Goal: Check status: Check status

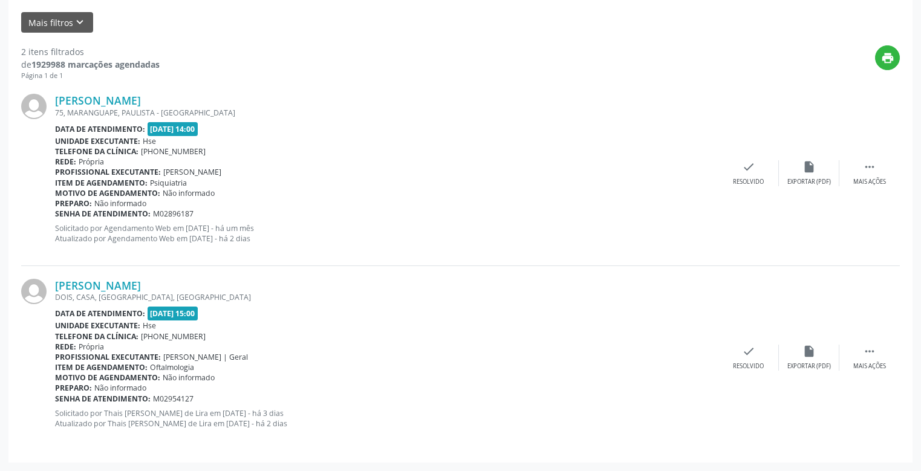
scroll to position [161, 0]
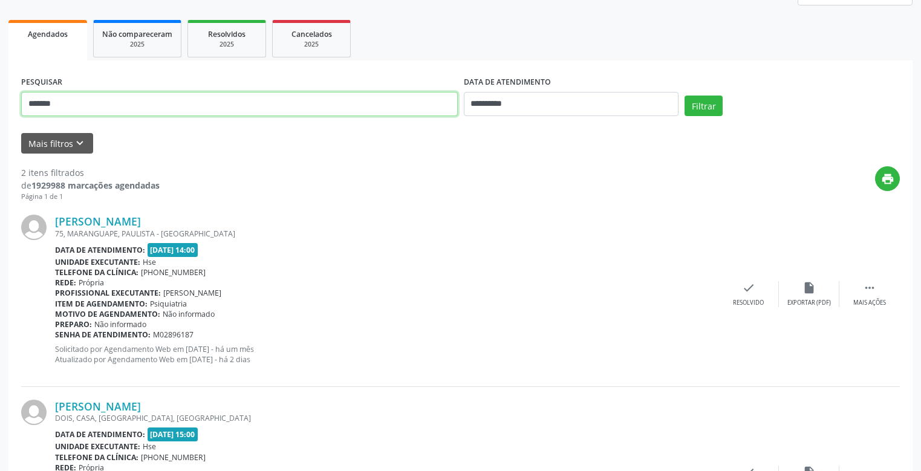
click at [57, 103] on input "*******" at bounding box center [239, 104] width 436 height 24
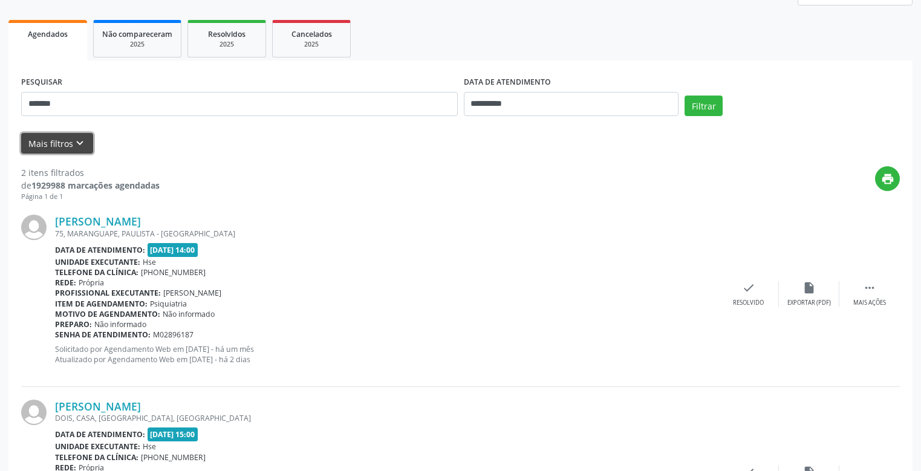
click at [61, 143] on button "Mais filtros keyboard_arrow_down" at bounding box center [57, 143] width 72 height 21
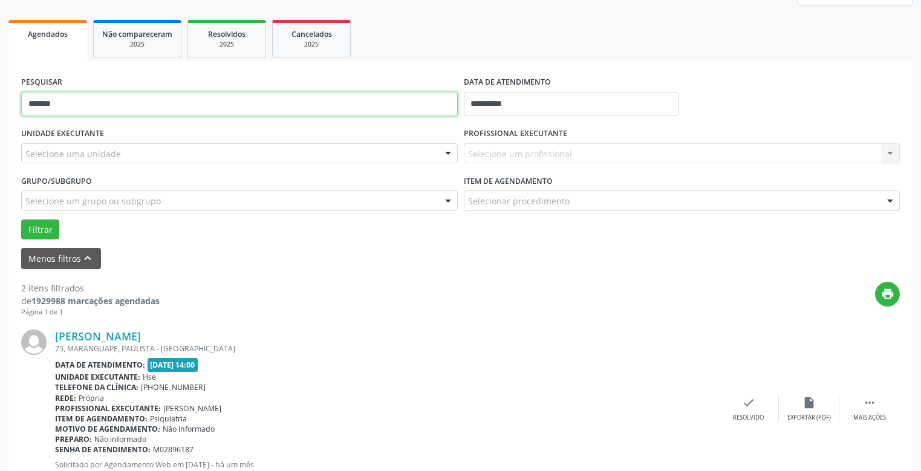
drag, startPoint x: 73, startPoint y: 102, endPoint x: 0, endPoint y: 114, distance: 73.5
click at [0, 109] on div "**********" at bounding box center [460, 306] width 921 height 801
type input "**********"
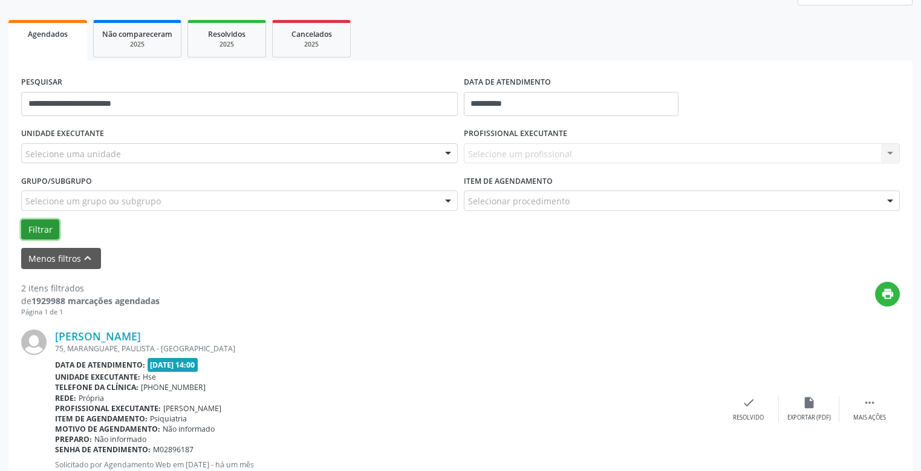
click at [42, 230] on button "Filtrar" at bounding box center [40, 229] width 38 height 21
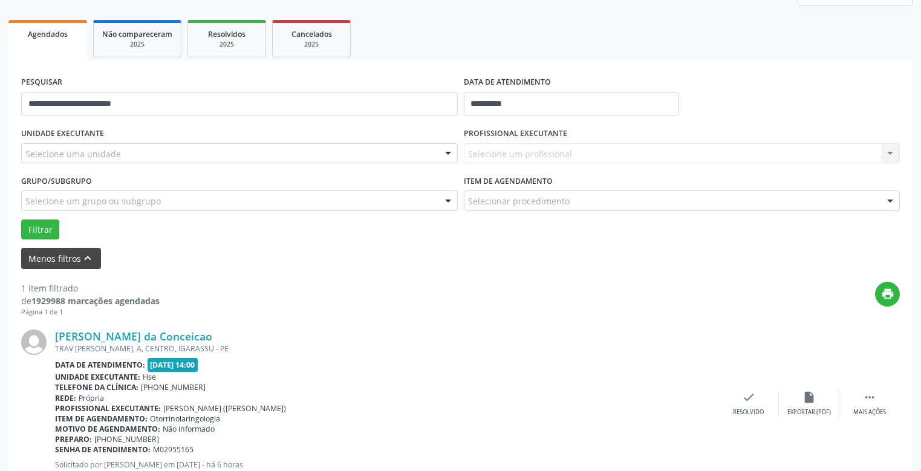
scroll to position [202, 0]
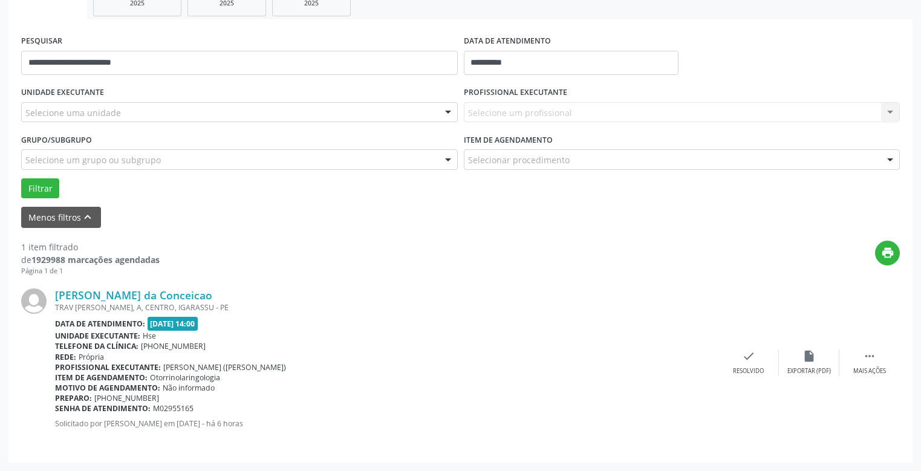
drag, startPoint x: 66, startPoint y: 403, endPoint x: 496, endPoint y: 292, distance: 443.3
click at [493, 295] on div "[PERSON_NAME] da Conceicao" at bounding box center [386, 294] width 663 height 13
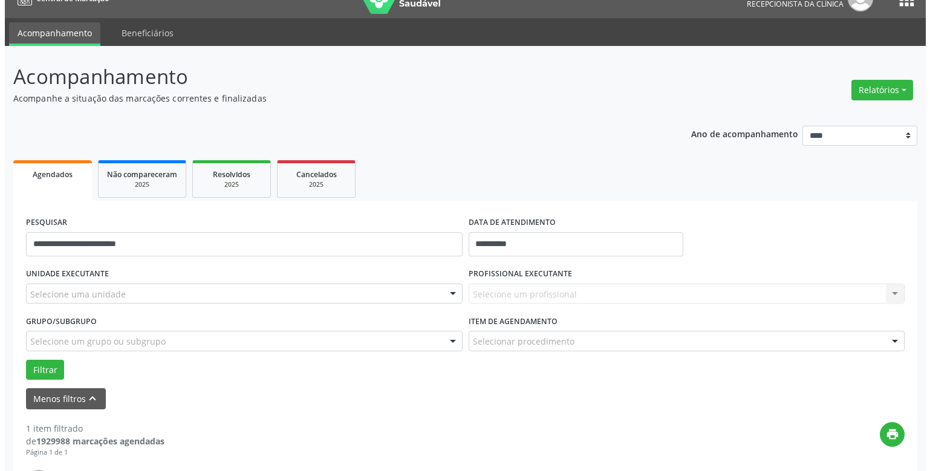
scroll to position [0, 0]
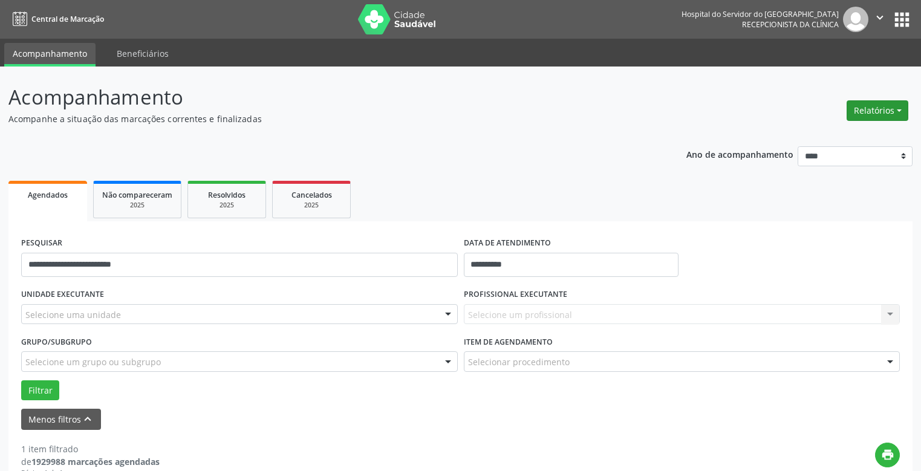
click at [879, 110] on button "Relatórios" at bounding box center [877, 110] width 62 height 21
click at [809, 136] on link "Agendamentos" at bounding box center [842, 136] width 130 height 17
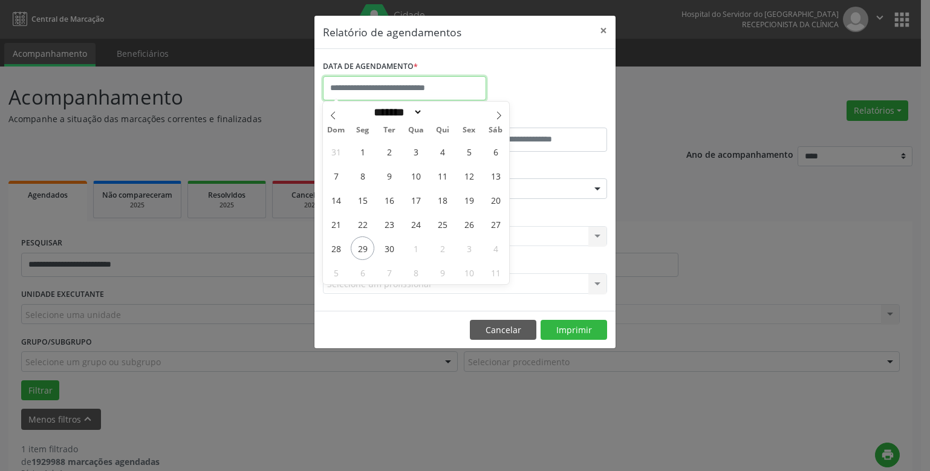
click at [367, 85] on input "text" at bounding box center [404, 88] width 163 height 24
click at [362, 247] on span "29" at bounding box center [363, 248] width 24 height 24
type input "**********"
click at [362, 247] on span "29" at bounding box center [363, 248] width 24 height 24
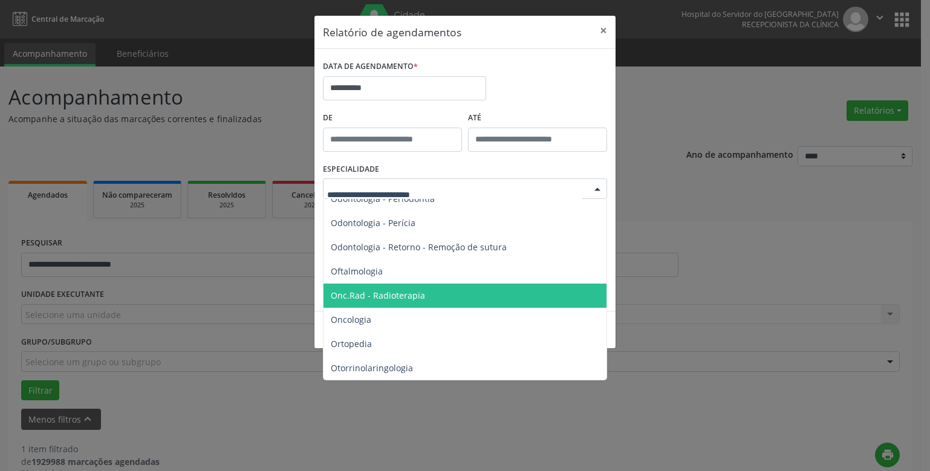
scroll to position [1692, 0]
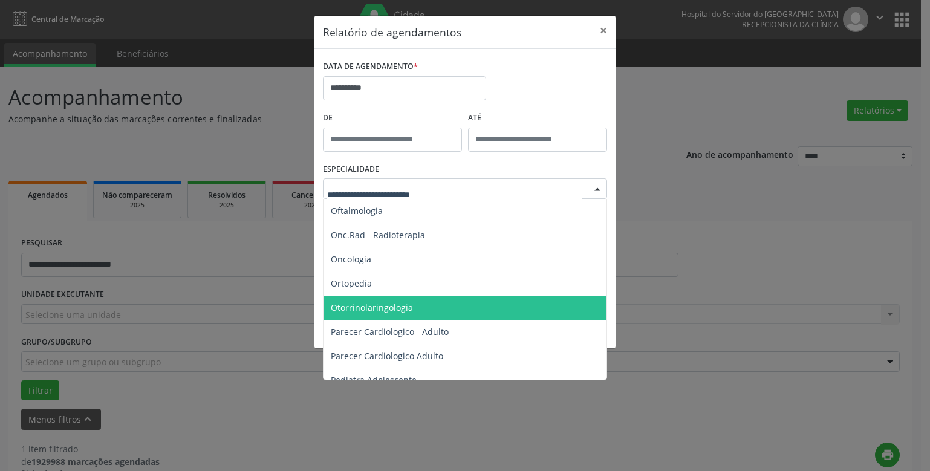
click at [391, 305] on span "Otorrinolaringologia" at bounding box center [372, 307] width 82 height 11
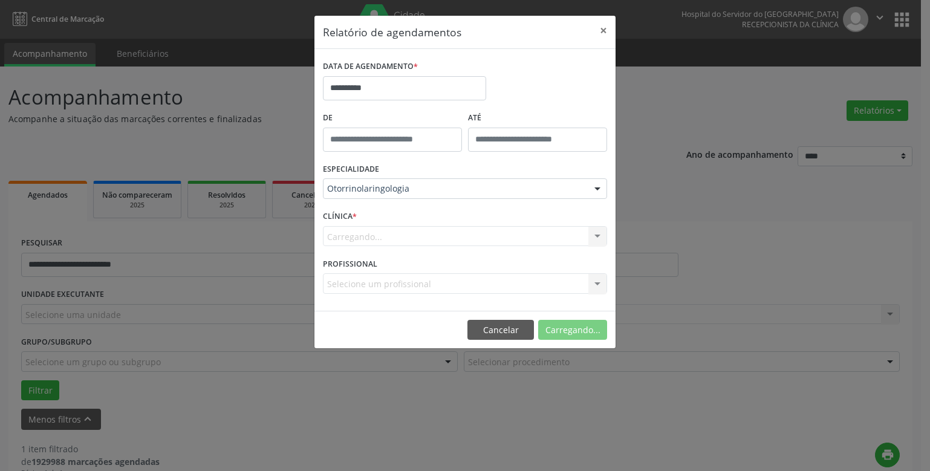
click at [390, 225] on div "CLÍNICA * [GEOGRAPHIC_DATA]... Nenhum resultado encontrado para: " " Não há nen…" at bounding box center [465, 230] width 290 height 47
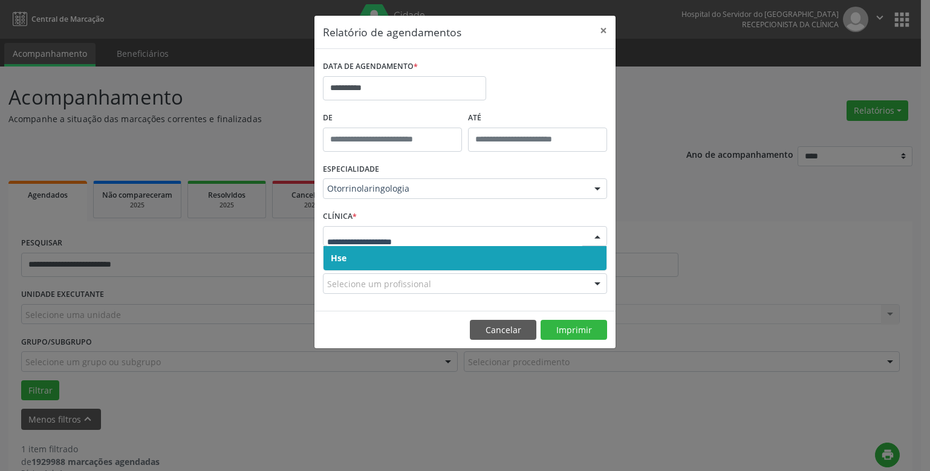
drag, startPoint x: 377, startPoint y: 261, endPoint x: 377, endPoint y: 245, distance: 16.3
click at [377, 259] on span "Hse" at bounding box center [464, 258] width 283 height 24
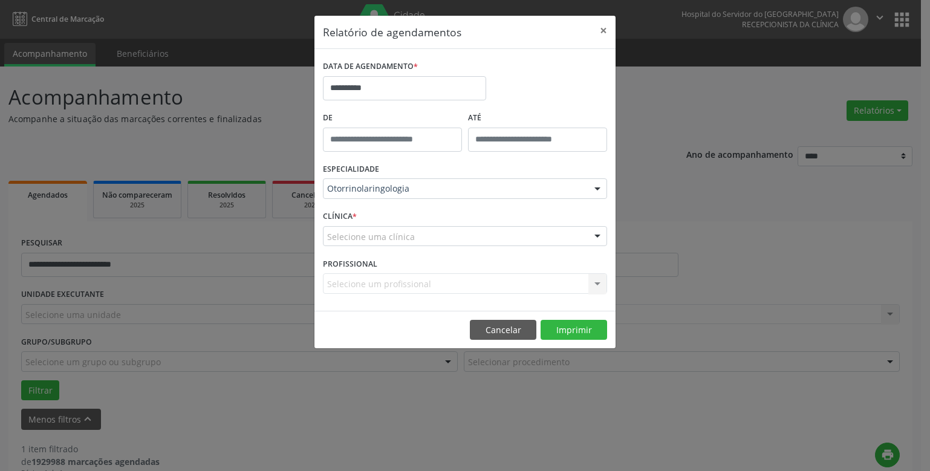
drag, startPoint x: 377, startPoint y: 245, endPoint x: 375, endPoint y: 238, distance: 7.5
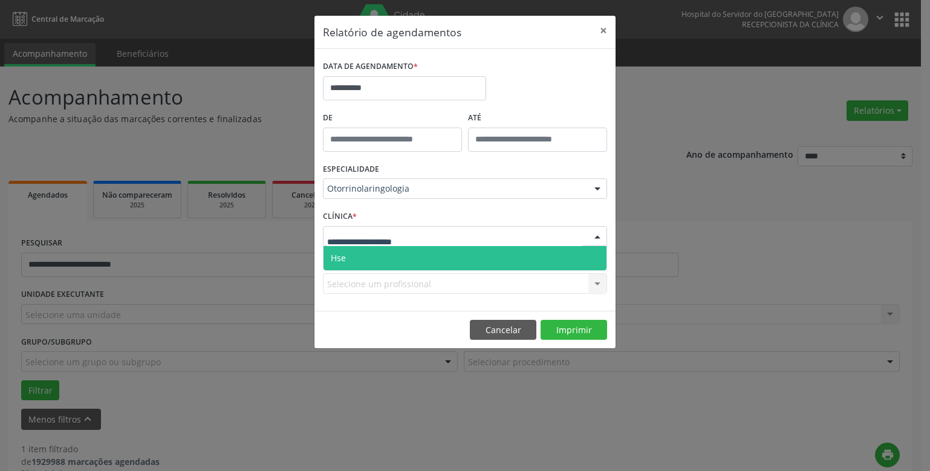
click at [376, 254] on span "Hse" at bounding box center [464, 258] width 283 height 24
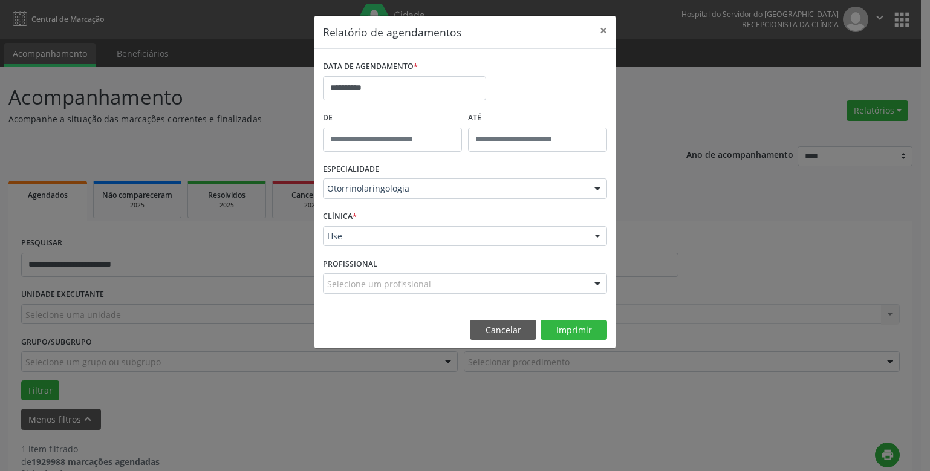
click at [372, 278] on div "Selecione um profissional Todos os profissionais [PERSON_NAME] - Professor(A) N…" at bounding box center [465, 283] width 284 height 21
click at [343, 276] on div "Selecione um profissional" at bounding box center [465, 283] width 284 height 21
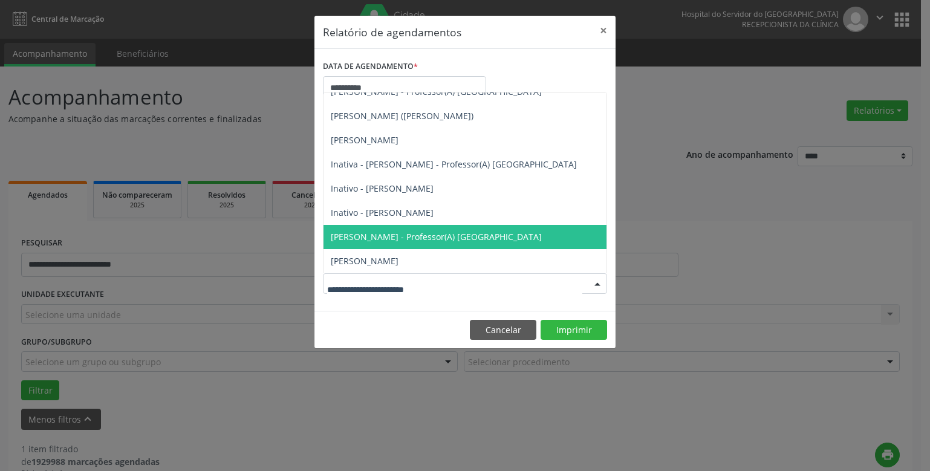
scroll to position [97, 0]
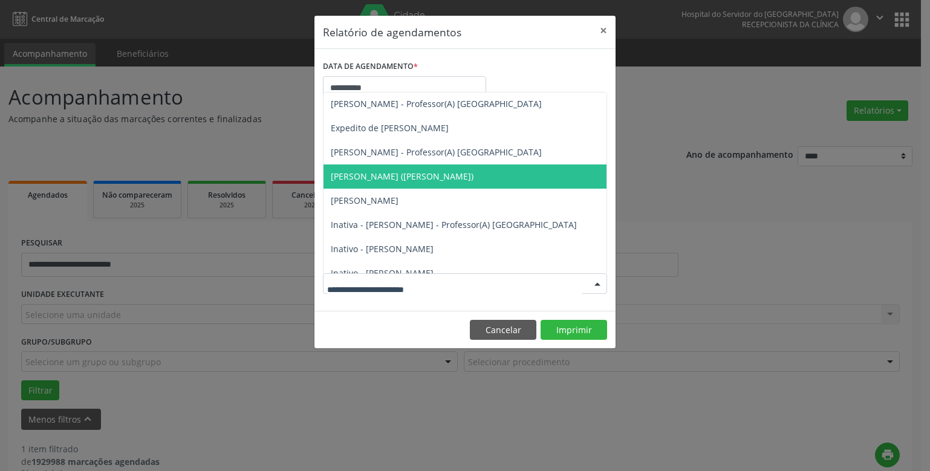
click at [368, 174] on span "[PERSON_NAME] ([PERSON_NAME])" at bounding box center [402, 175] width 143 height 11
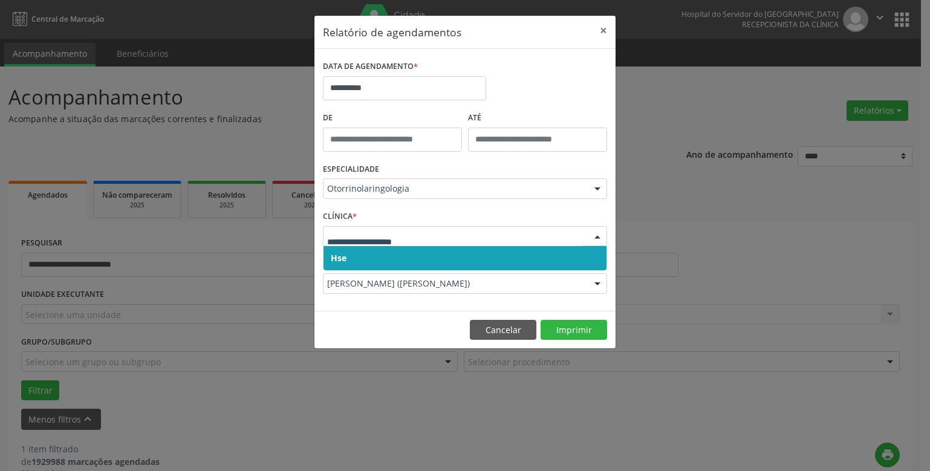
click at [366, 257] on span "Hse" at bounding box center [464, 258] width 283 height 24
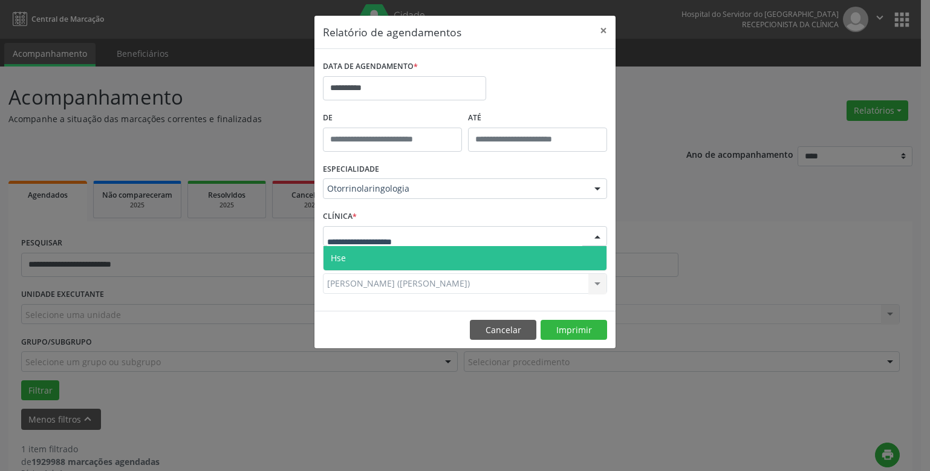
click at [372, 258] on span "Hse" at bounding box center [464, 258] width 283 height 24
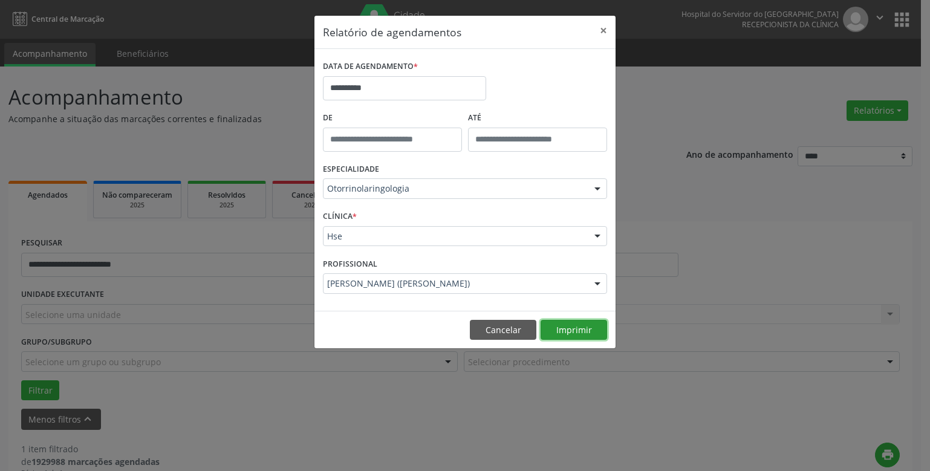
click at [569, 333] on button "Imprimir" at bounding box center [573, 330] width 66 height 21
